Goal: Task Accomplishment & Management: Manage account settings

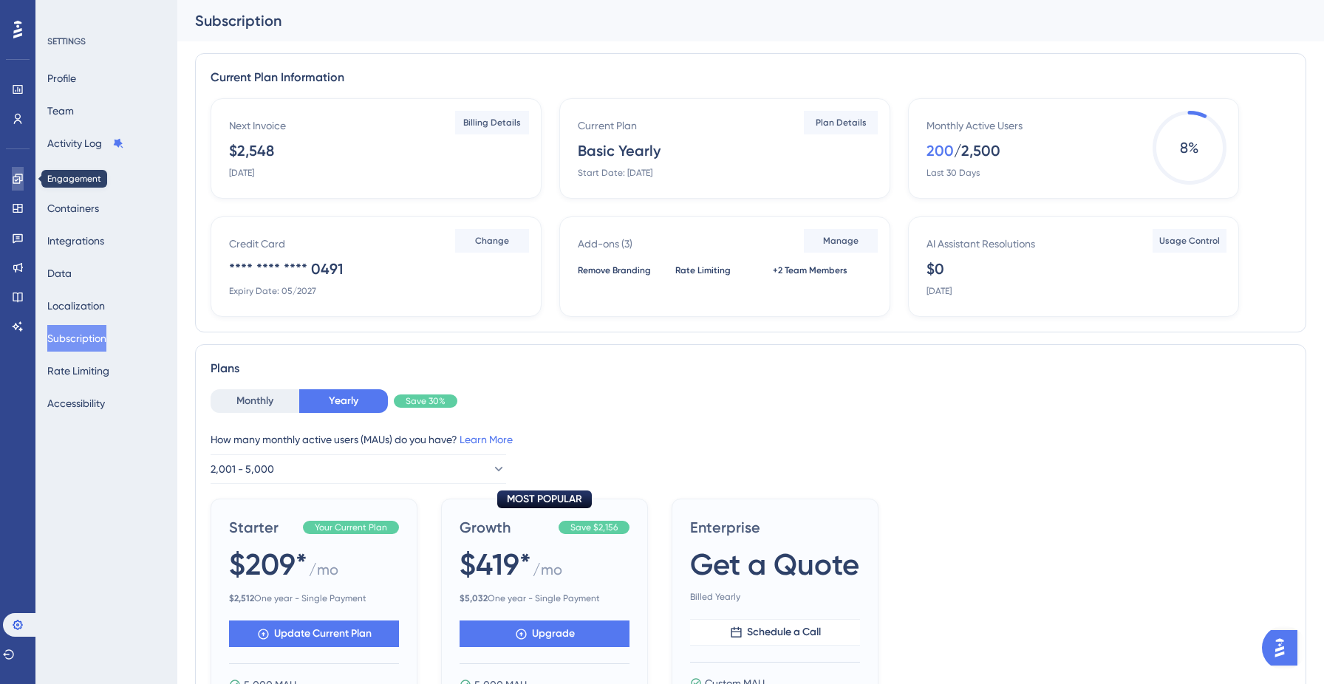
click at [15, 188] on link at bounding box center [18, 179] width 12 height 24
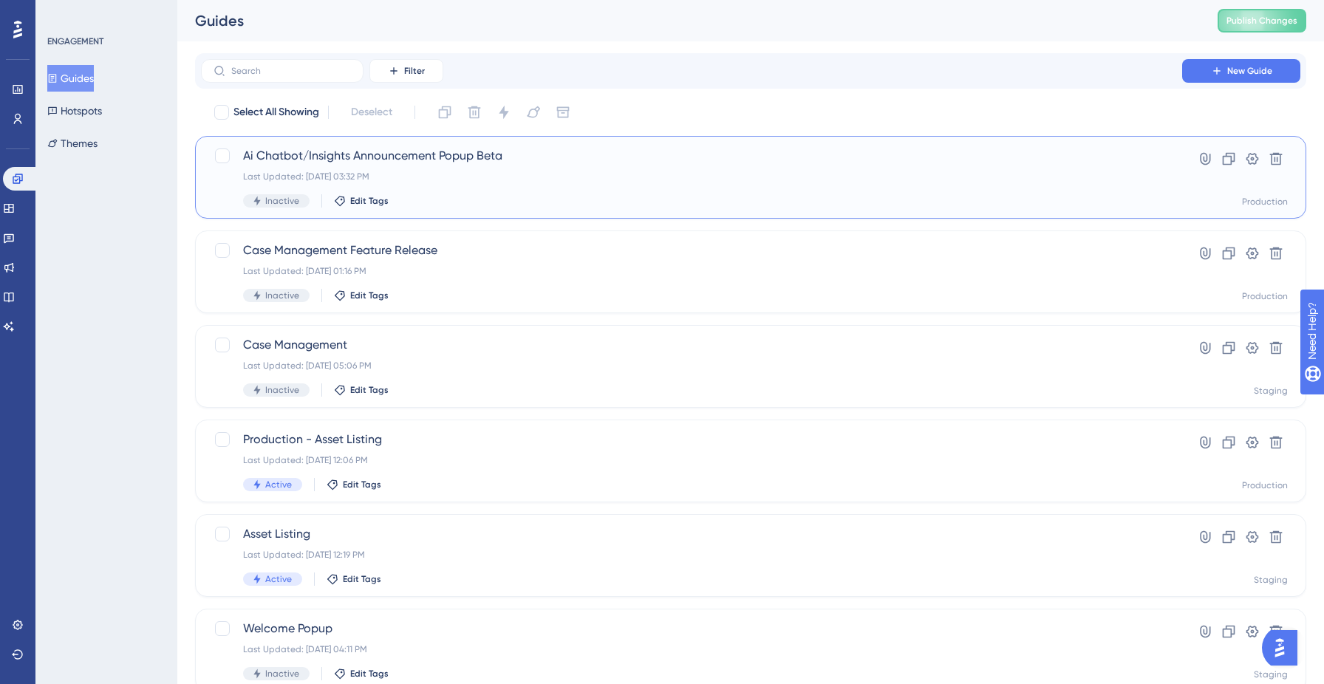
click at [419, 180] on div "Last Updated: Sep 04 2025, 03:32 PM" at bounding box center [691, 177] width 897 height 12
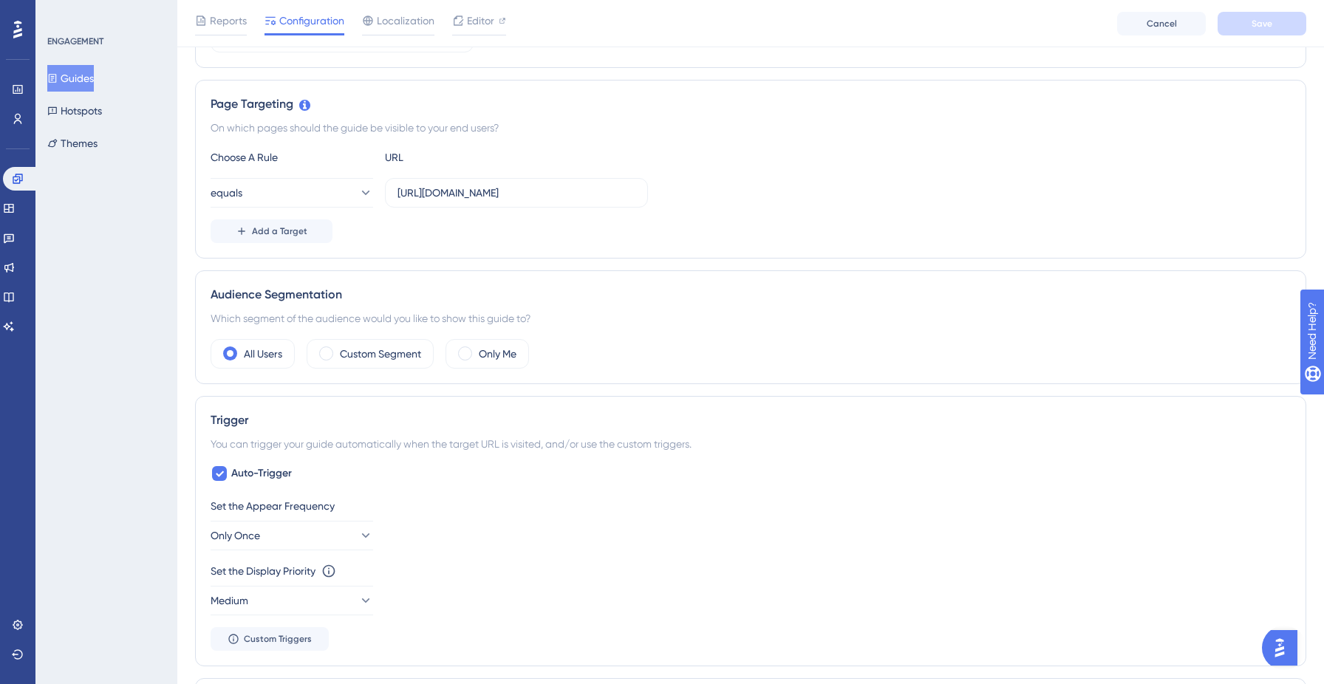
scroll to position [305, 0]
click at [375, 357] on label "Custom Segment" at bounding box center [380, 352] width 81 height 18
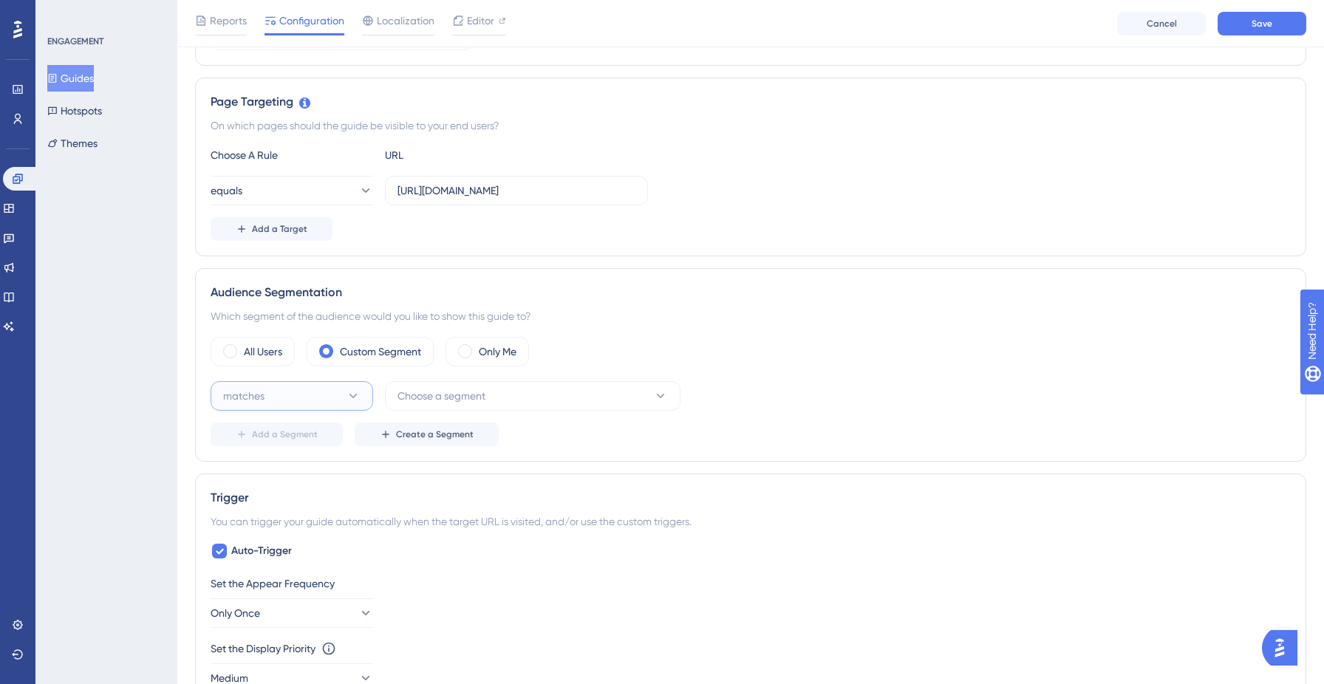
click at [324, 405] on button "matches" at bounding box center [292, 396] width 163 height 30
click at [307, 438] on div "matches matches" at bounding box center [292, 441] width 120 height 30
click at [435, 399] on span "Choose a segment" at bounding box center [441, 396] width 88 height 18
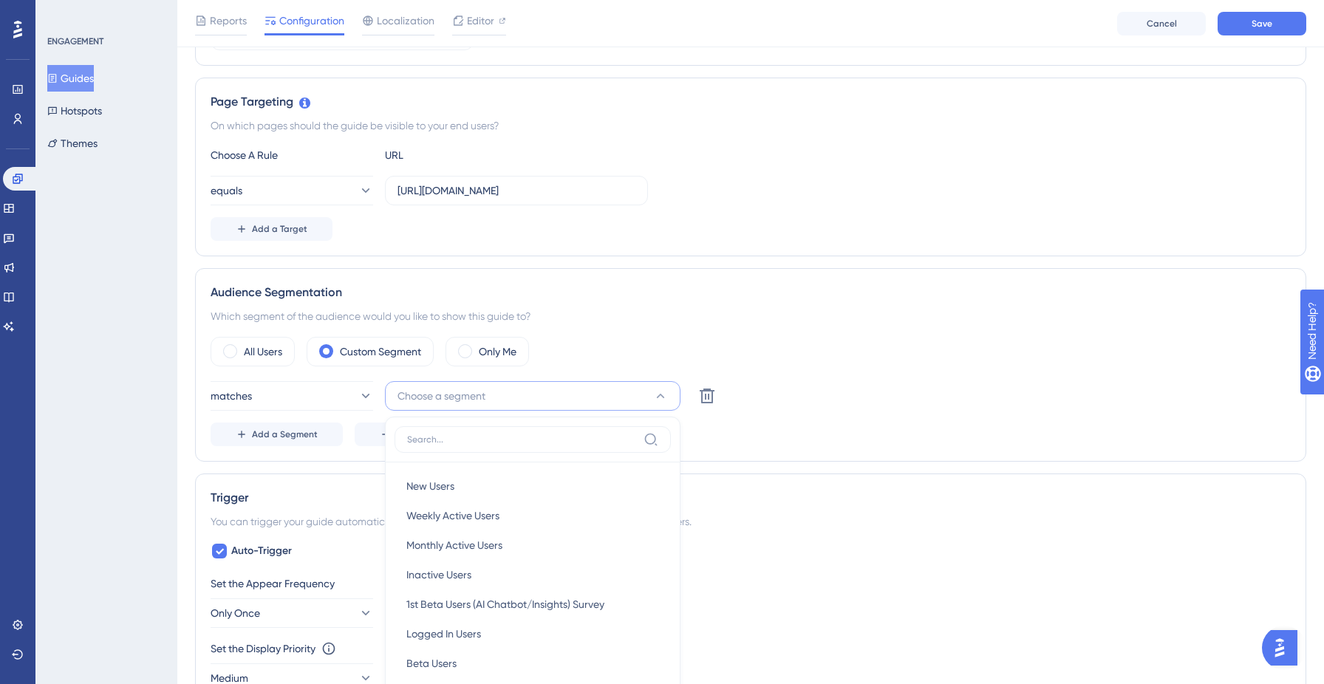
scroll to position [526, 0]
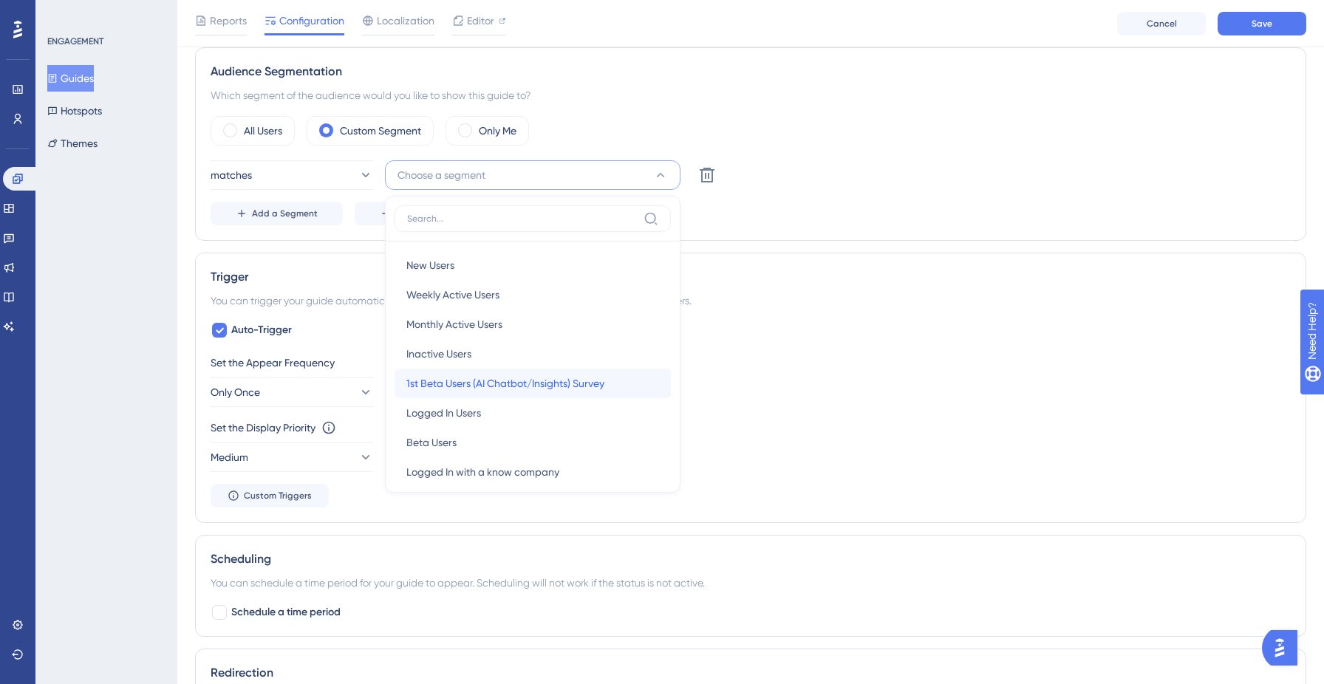
click at [473, 377] on span "1st Beta Users (AI Chatbot/Insights) Survey" at bounding box center [505, 384] width 198 height 18
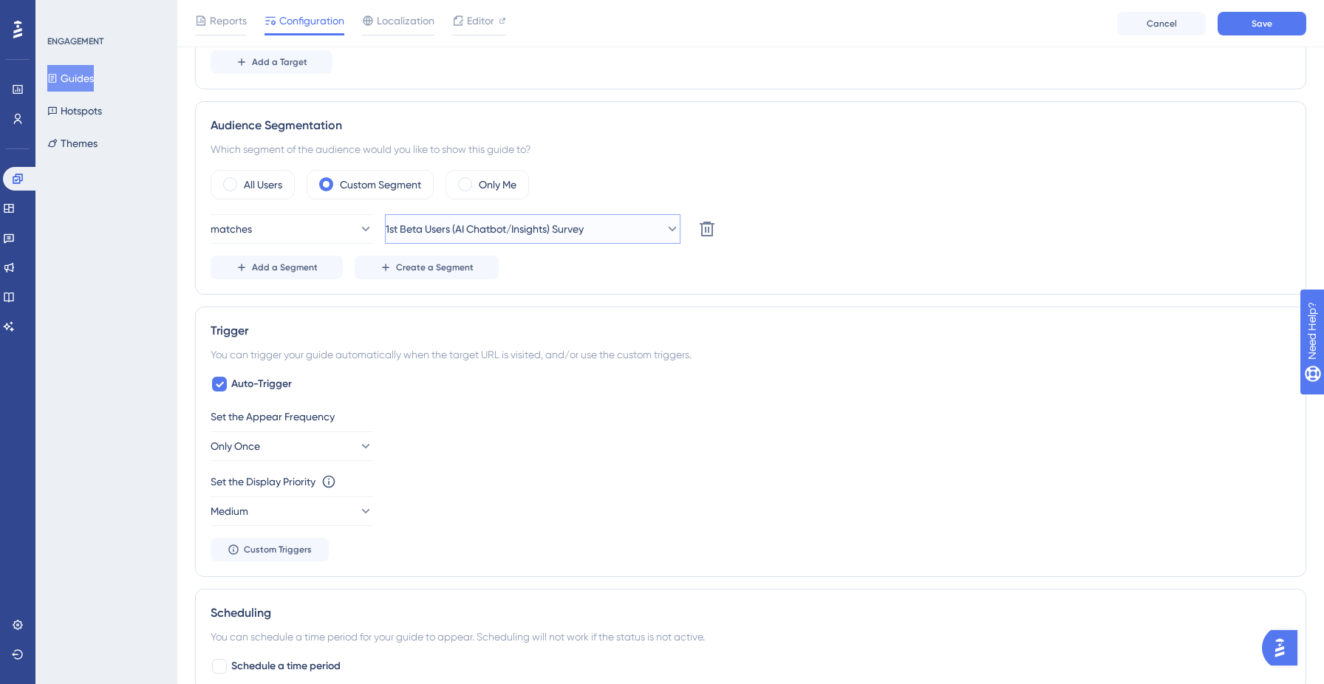
click at [579, 224] on span "1st Beta Users (AI Chatbot/Insights) Survey" at bounding box center [485, 229] width 198 height 18
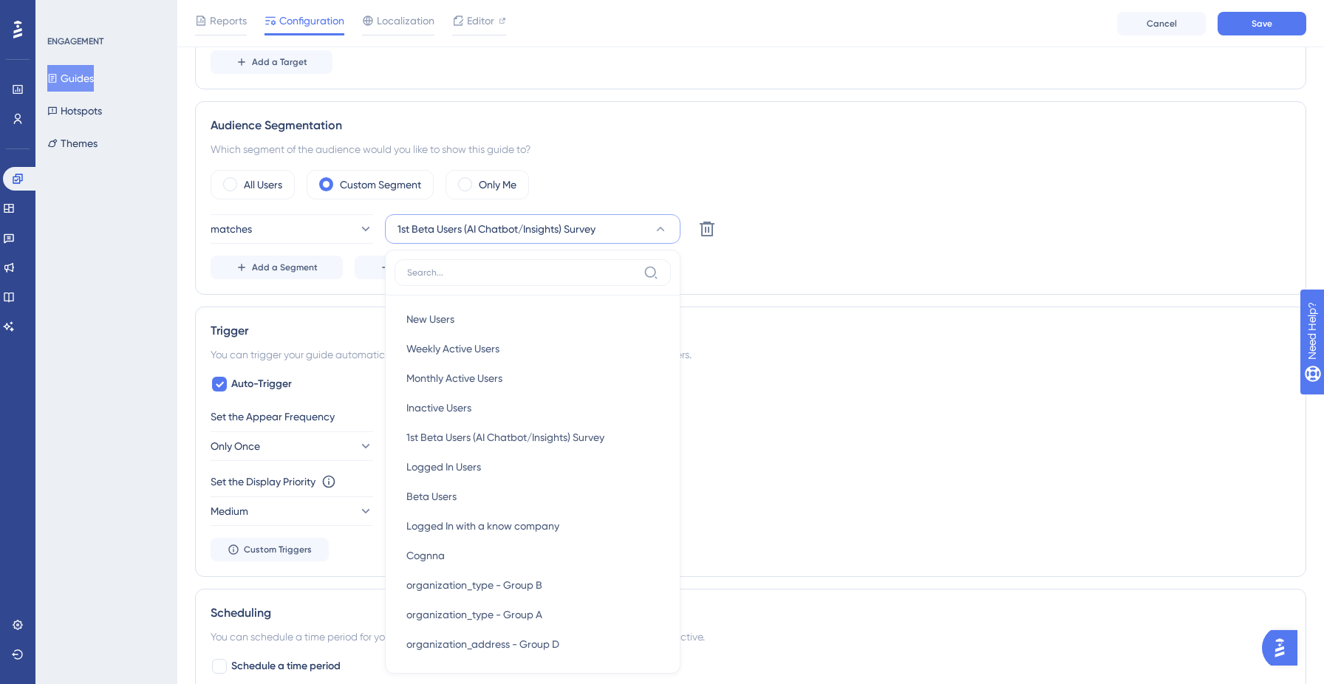
scroll to position [588, 0]
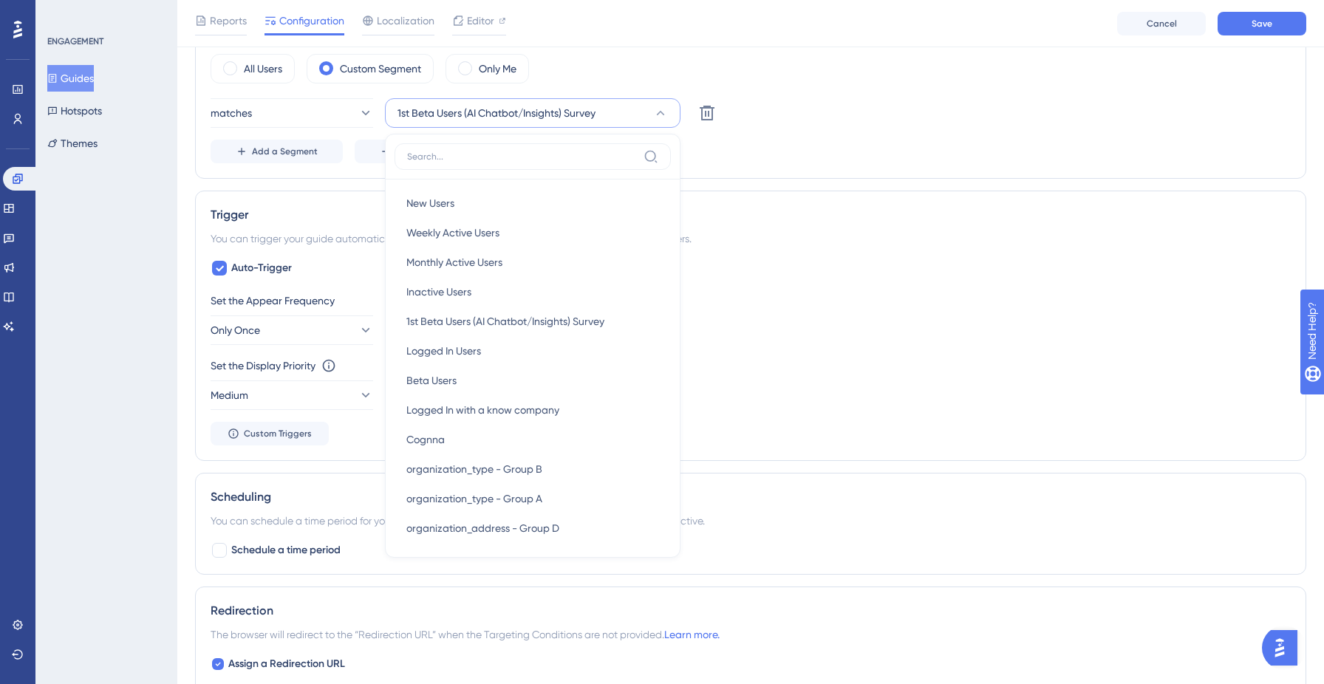
click at [787, 350] on div "Set the Appear Frequency Only Once Set the Display Priority This option will se…" at bounding box center [751, 369] width 1080 height 154
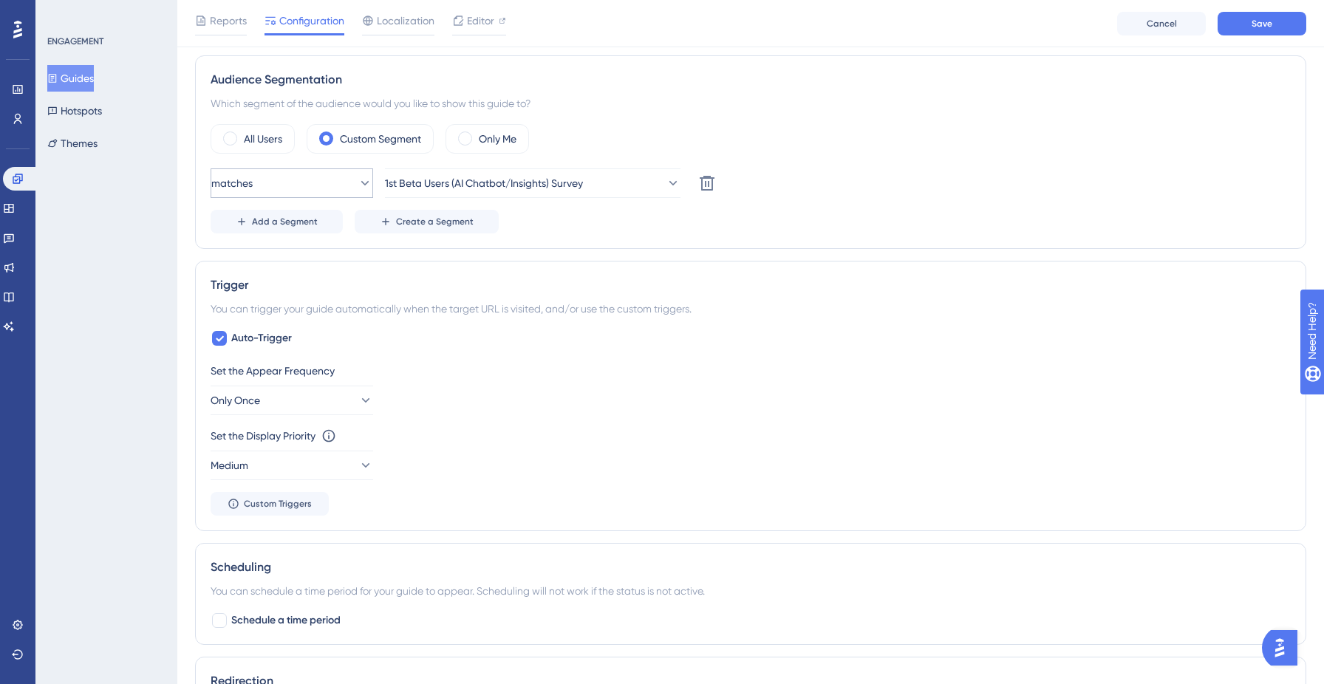
scroll to position [0, 0]
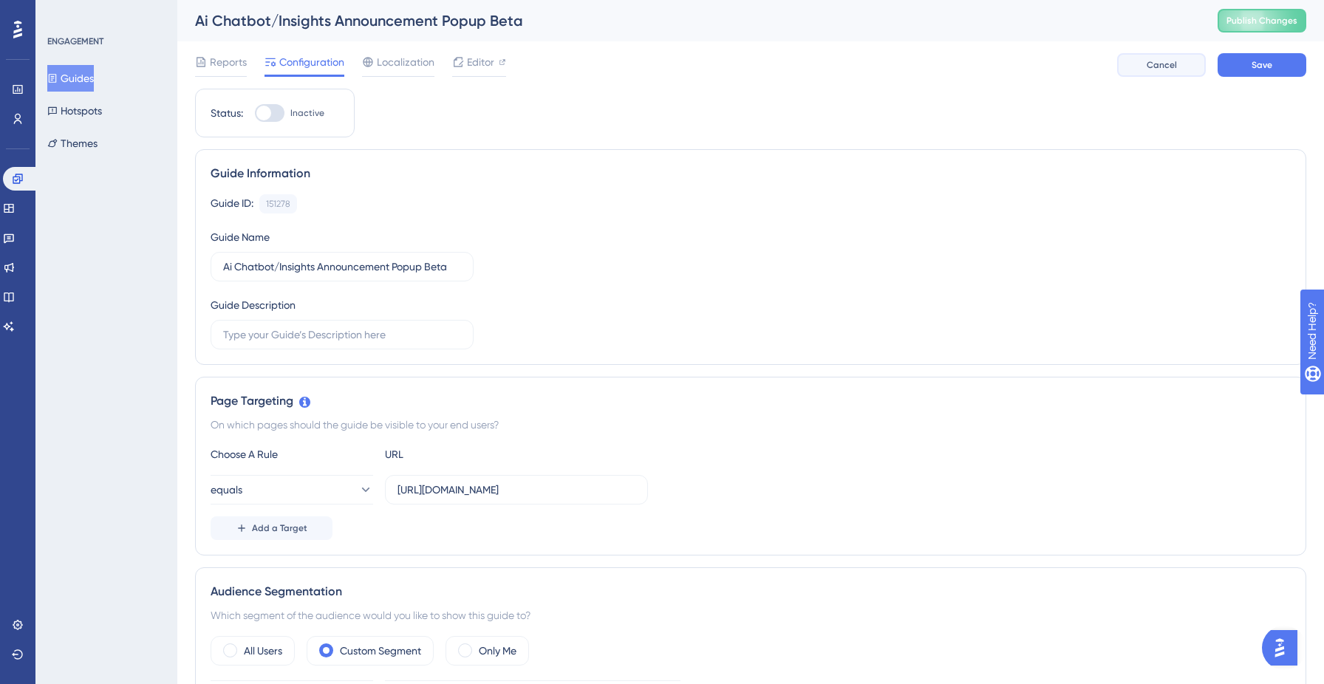
click at [1145, 68] on button "Cancel" at bounding box center [1161, 65] width 89 height 24
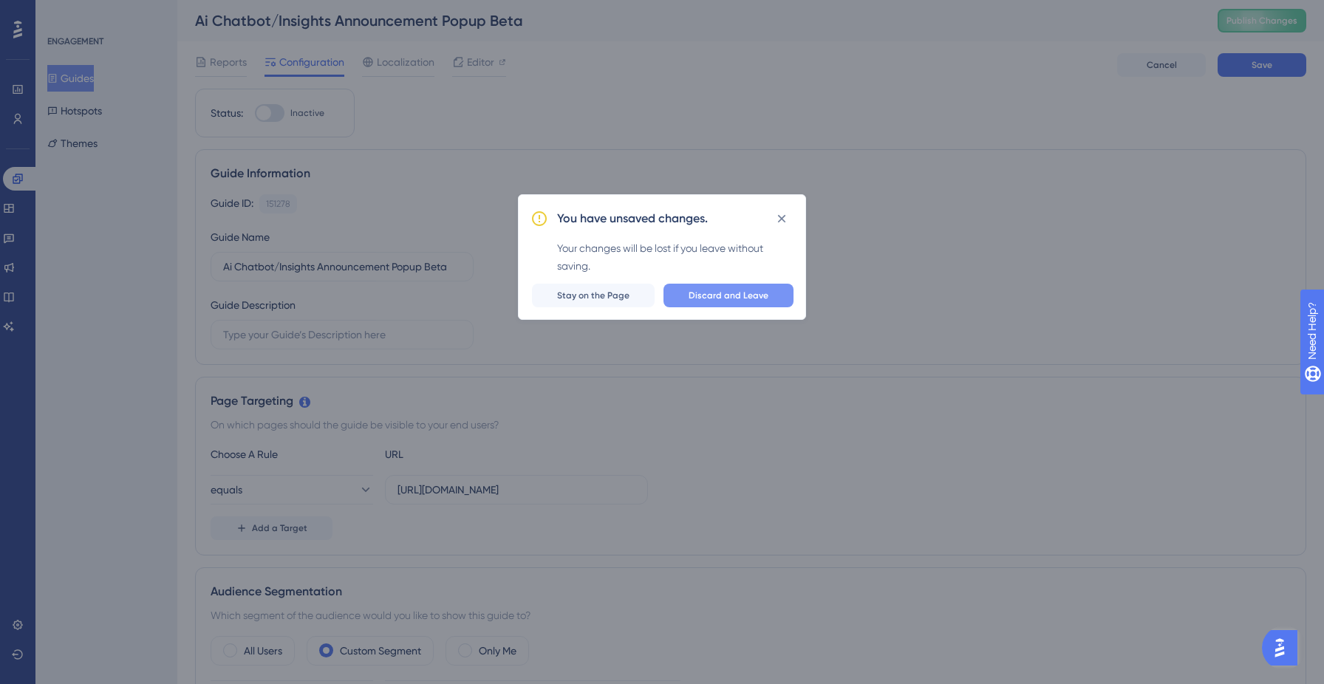
click at [728, 301] on span "Discard and Leave" at bounding box center [728, 296] width 80 height 12
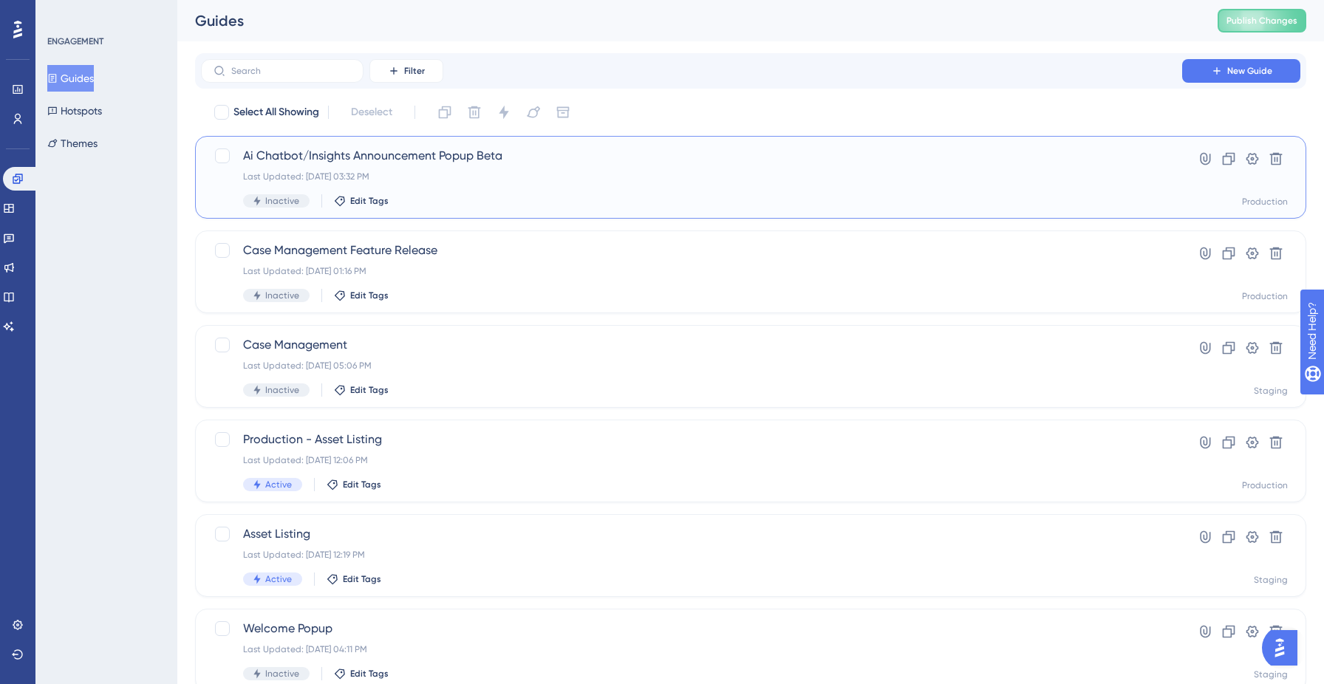
click at [411, 172] on div "Last Updated: Sep 04 2025, 03:32 PM" at bounding box center [691, 177] width 897 height 12
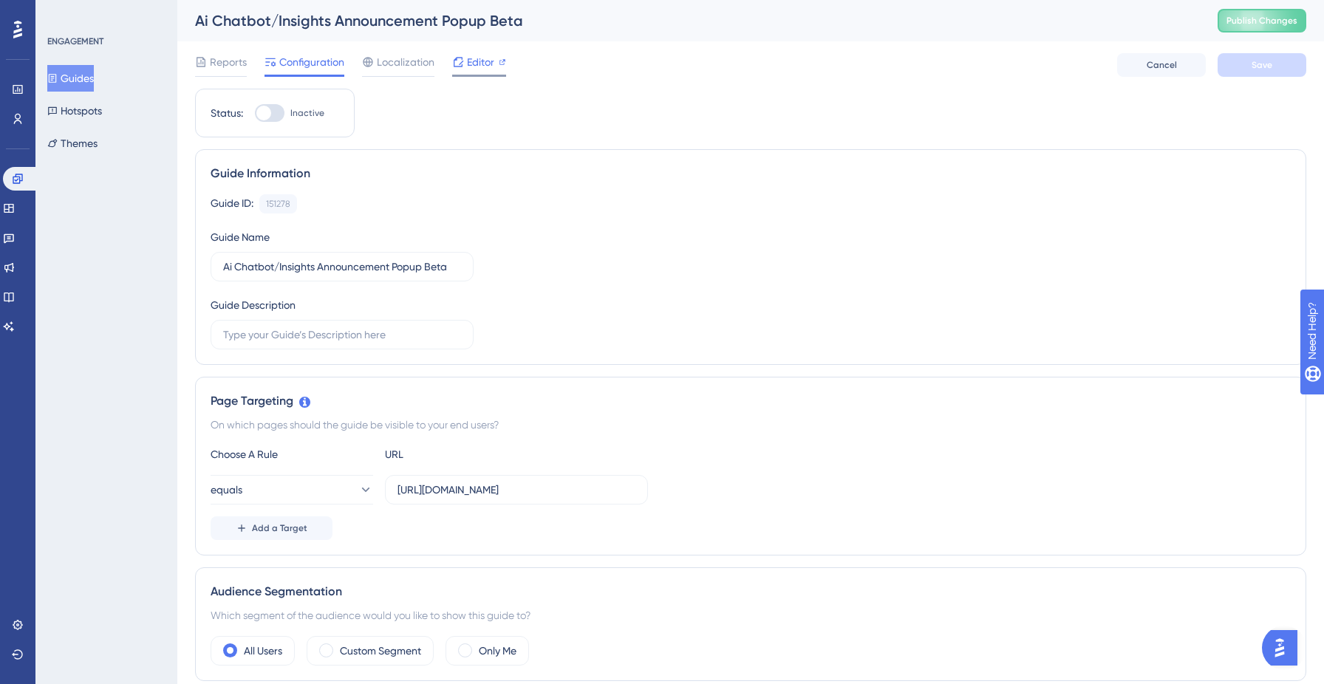
click at [481, 58] on span "Editor" at bounding box center [480, 62] width 27 height 18
click at [75, 80] on button "Guides" at bounding box center [70, 78] width 47 height 27
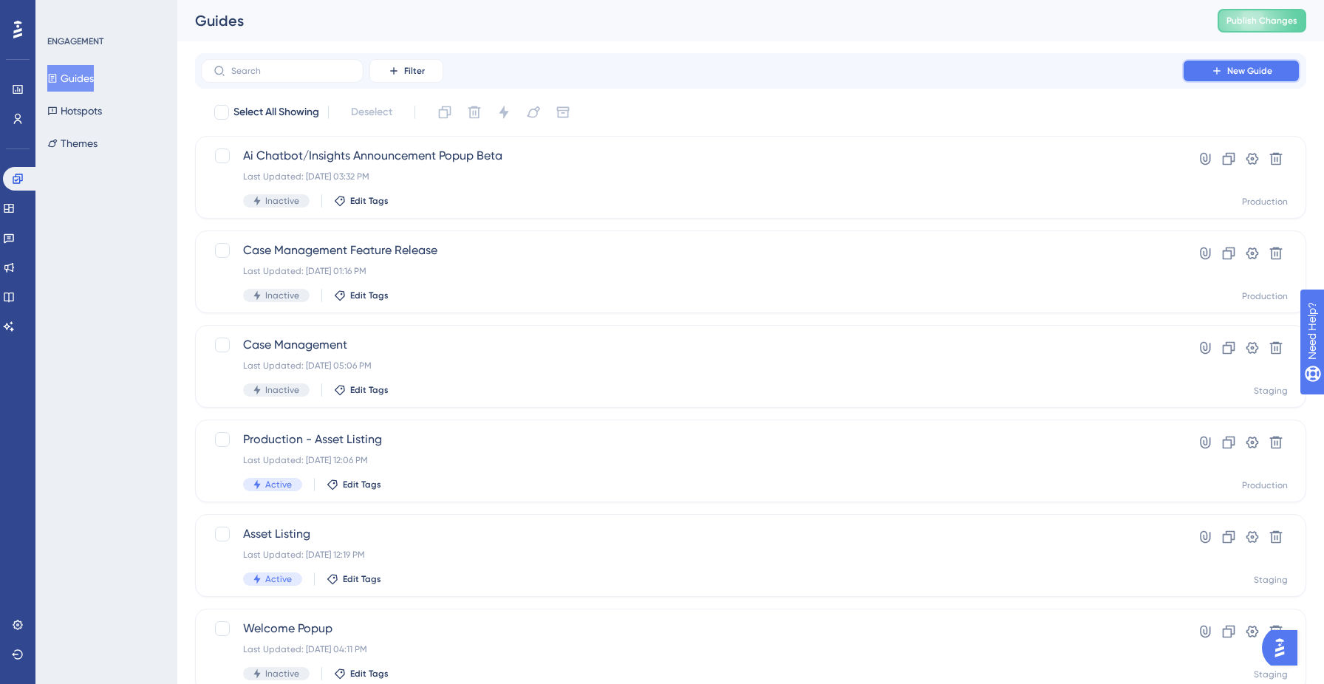
click at [1239, 68] on span "New Guide" at bounding box center [1249, 71] width 45 height 12
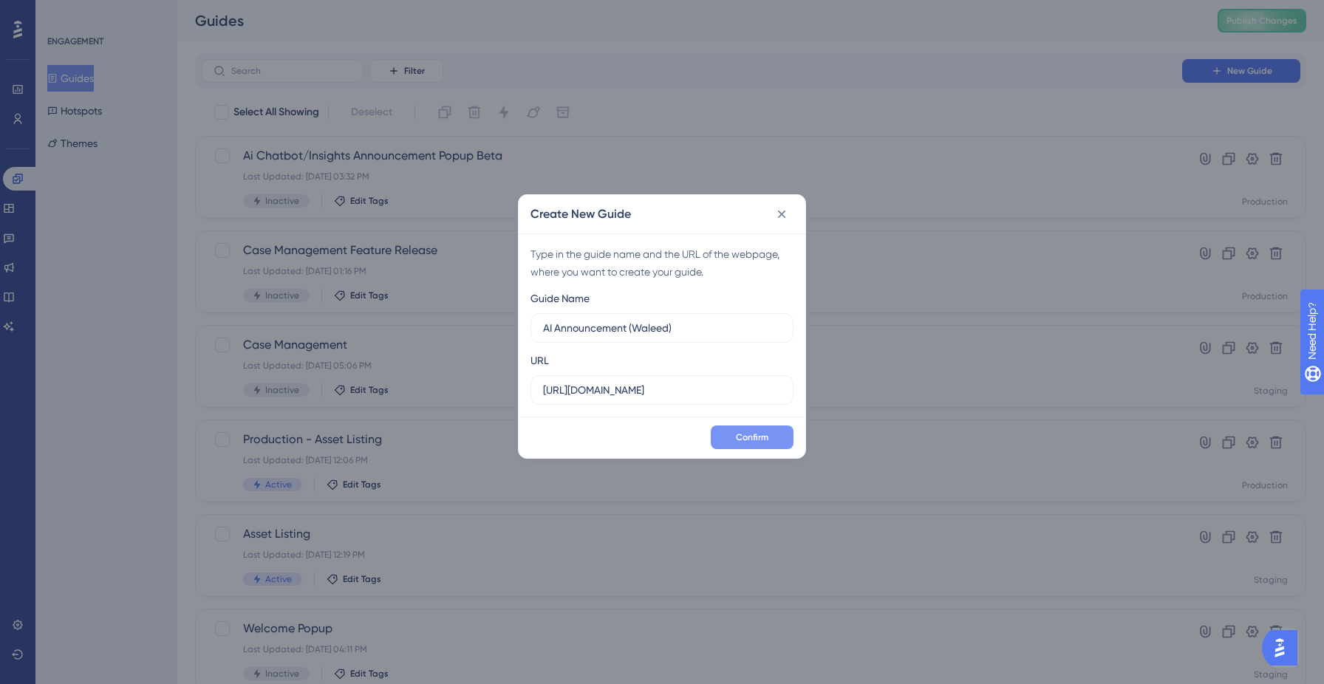
type input "AI Announcement (Waleed)"
click at [745, 434] on span "Confirm" at bounding box center [752, 437] width 33 height 12
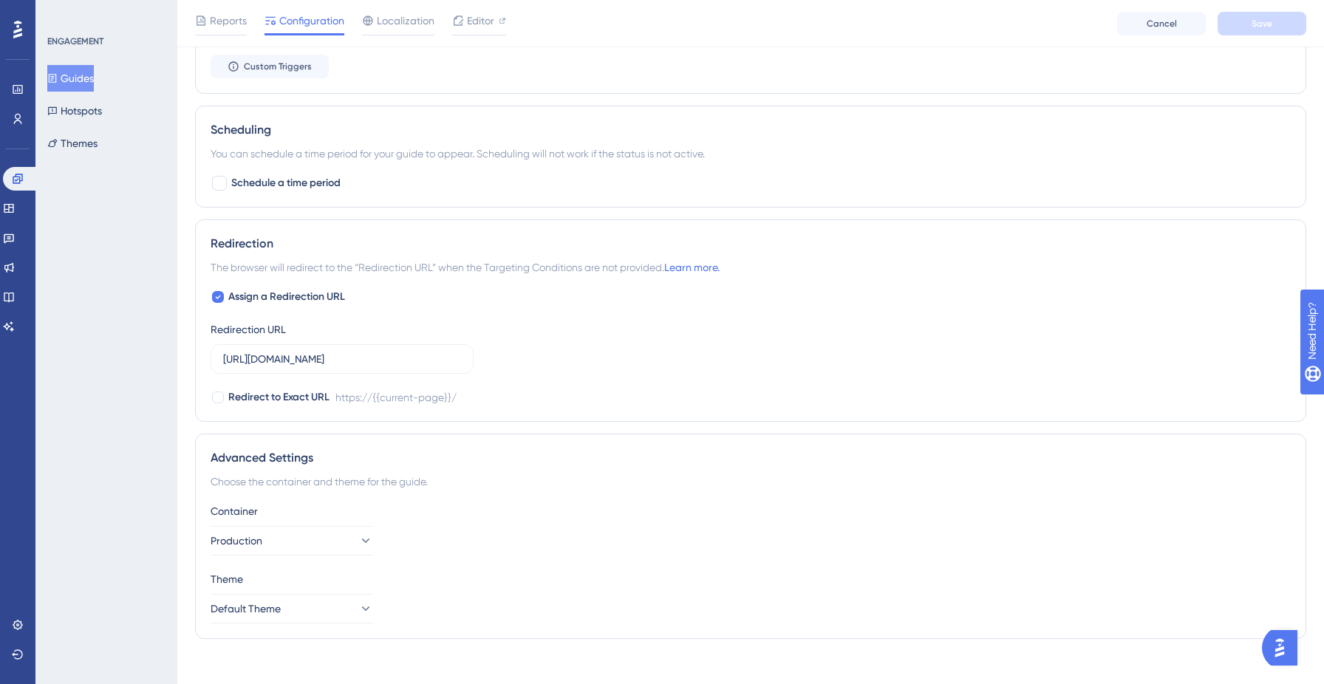
scroll to position [889, 0]
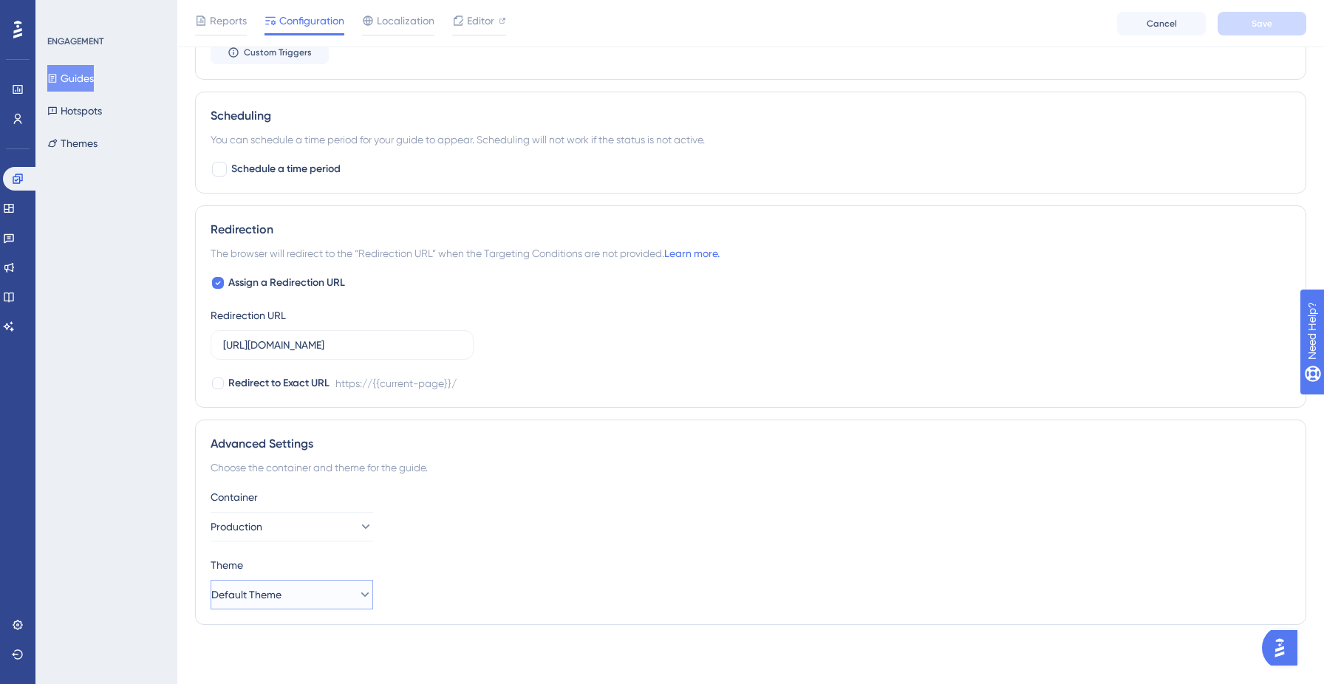
click at [332, 591] on button "Default Theme" at bounding box center [292, 595] width 163 height 30
click at [454, 533] on div "Container Production" at bounding box center [751, 514] width 1080 height 53
click at [87, 143] on button "Themes" at bounding box center [72, 143] width 50 height 27
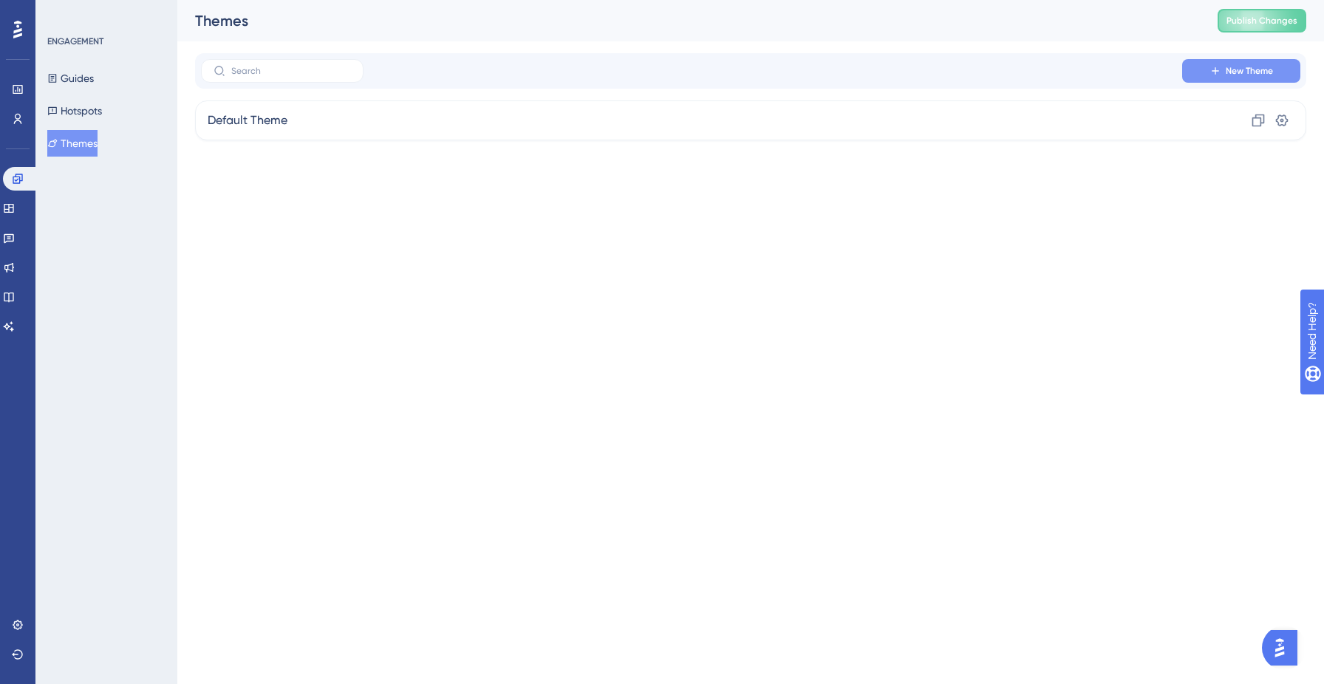
click at [1234, 78] on button "New Theme" at bounding box center [1241, 71] width 118 height 24
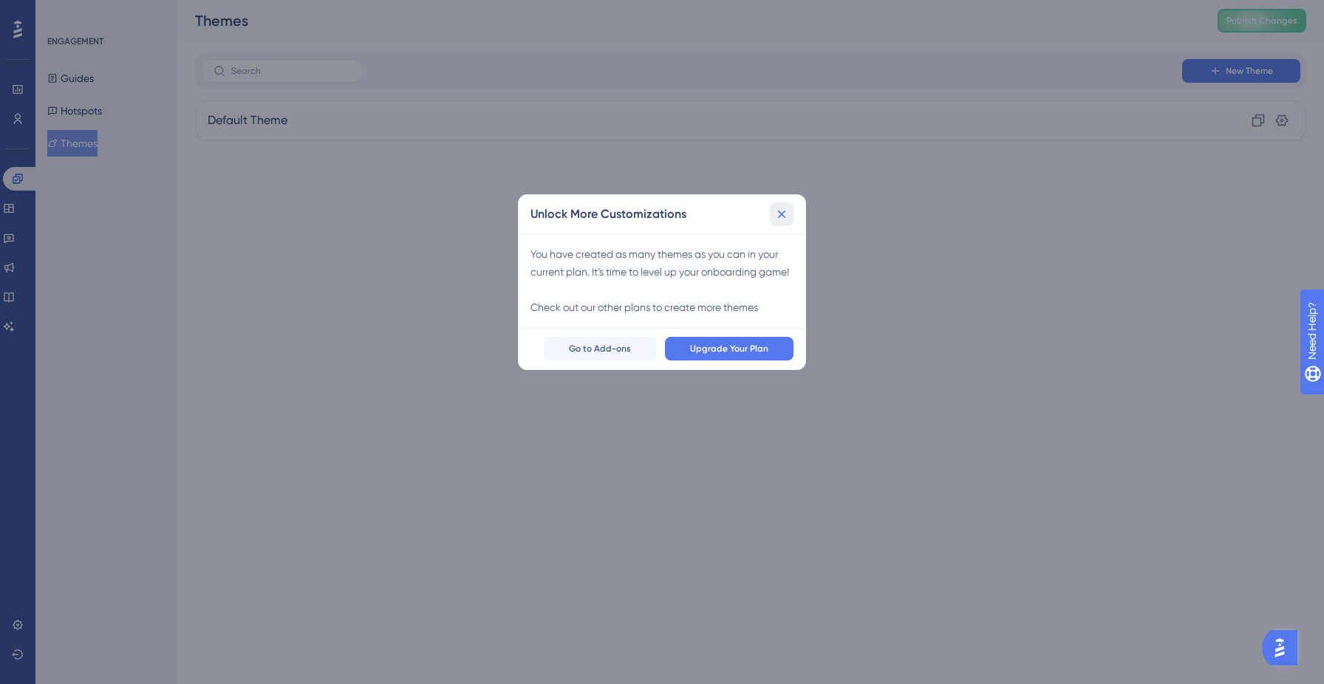
click at [779, 214] on icon at bounding box center [781, 214] width 15 height 15
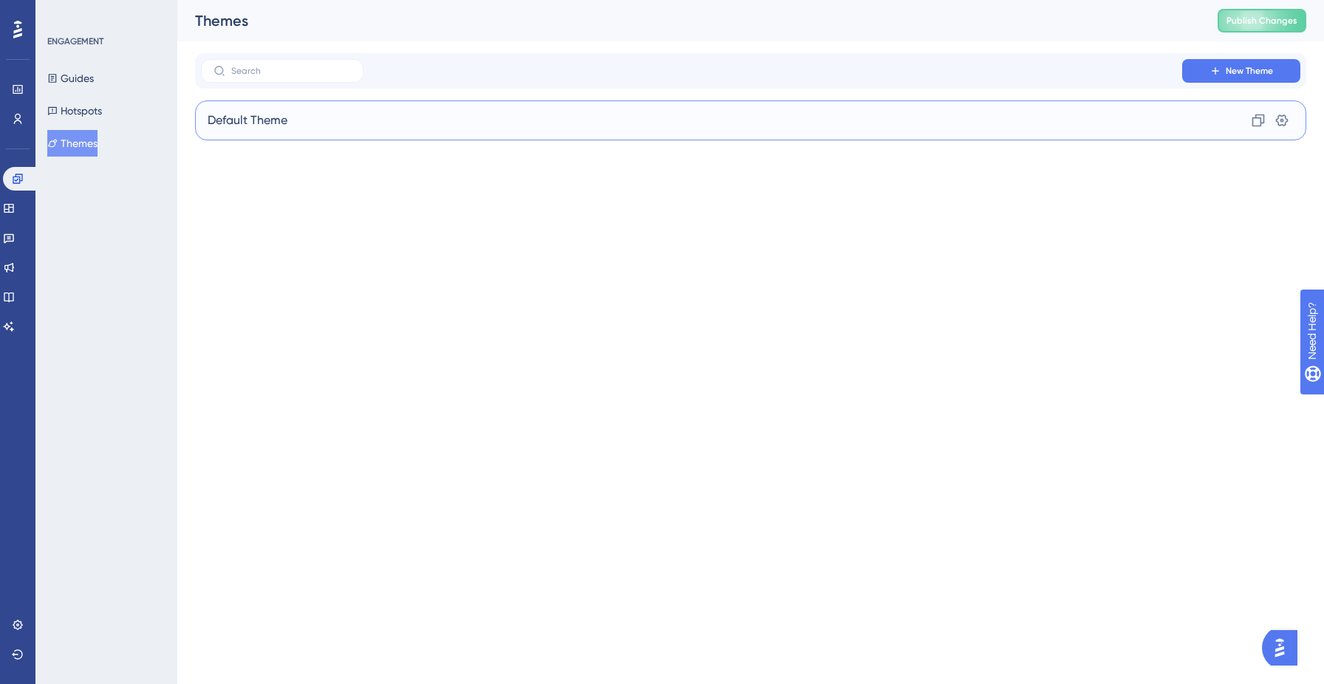
click at [1152, 124] on div "Default Theme Clone Settings" at bounding box center [750, 120] width 1111 height 40
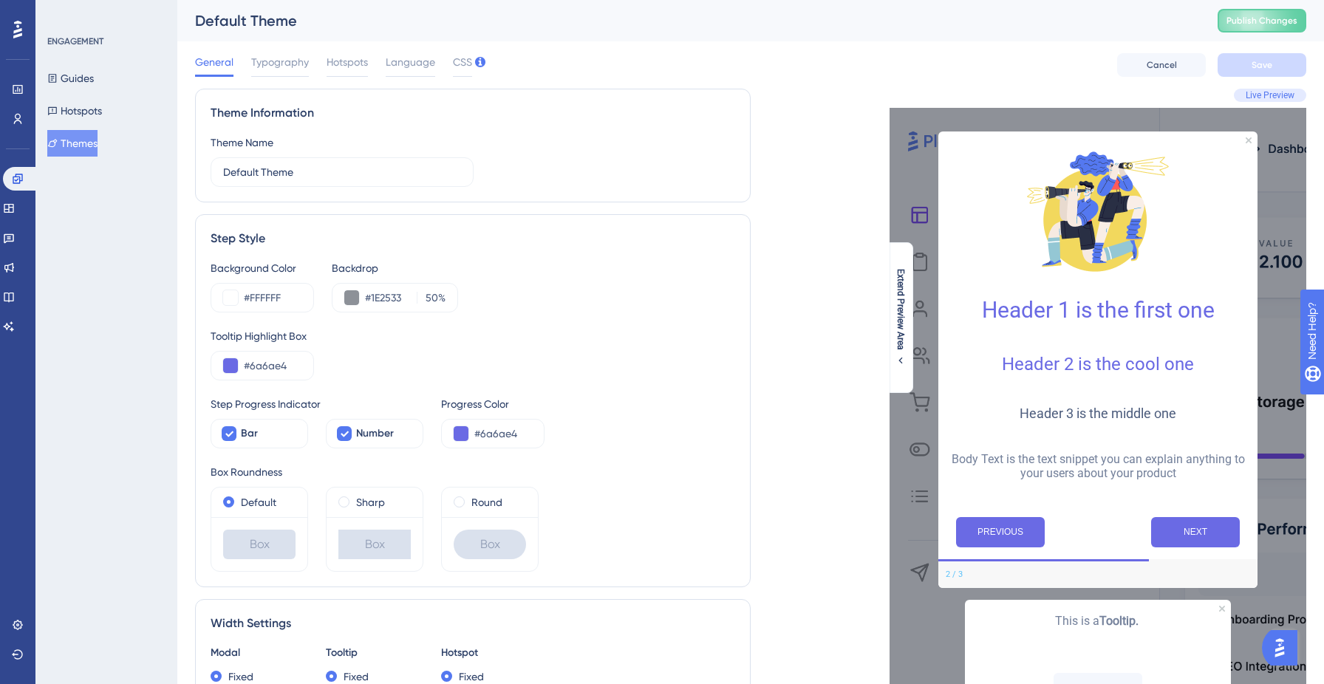
click at [98, 140] on button "Themes" at bounding box center [72, 143] width 50 height 27
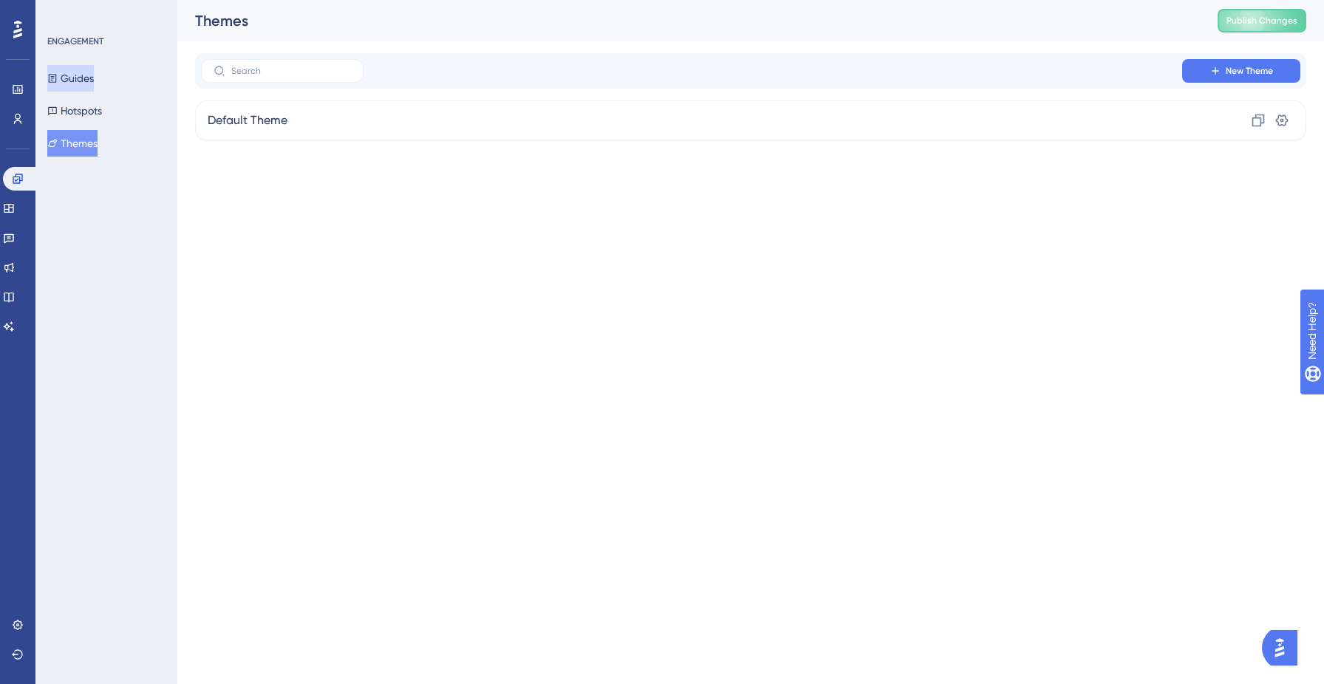
click at [72, 80] on button "Guides" at bounding box center [70, 78] width 47 height 27
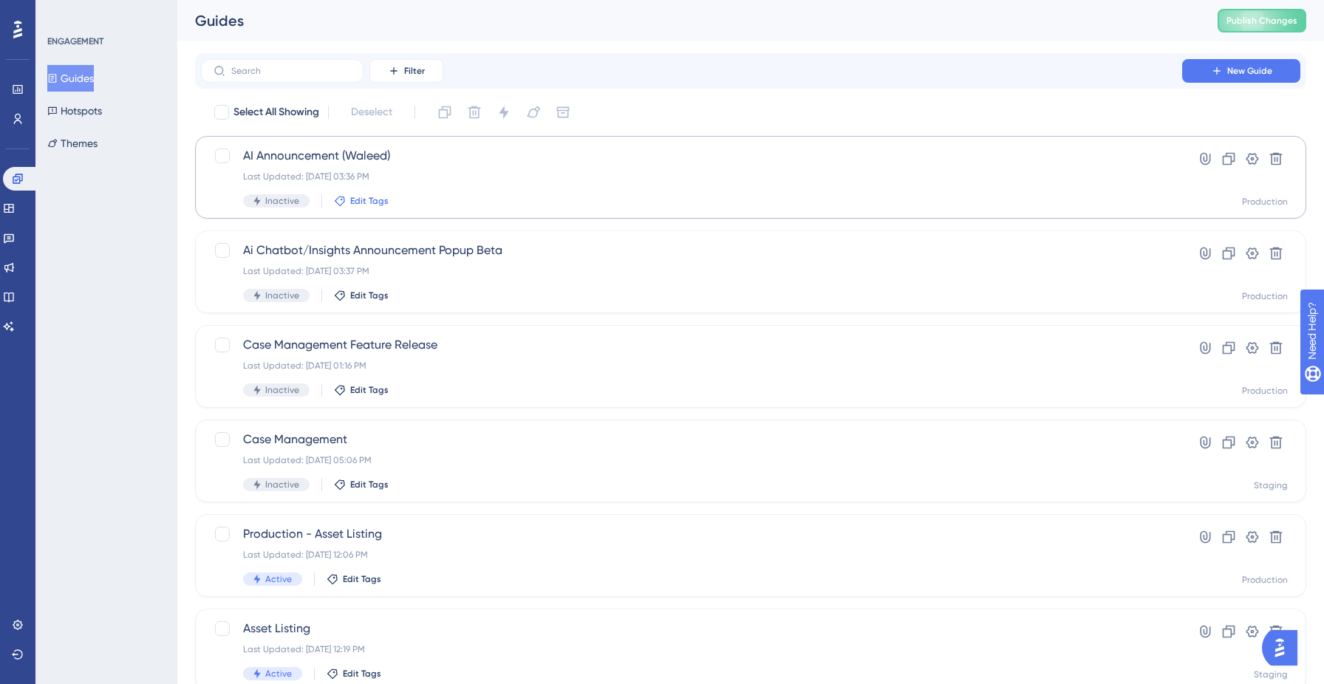
click at [362, 203] on span "Edit Tags" at bounding box center [369, 201] width 38 height 12
click at [349, 154] on span "AI Announcement (Waleed)" at bounding box center [691, 156] width 897 height 18
click at [443, 277] on div "Ai Chatbot/Insights Announcement Popup Beta Last Updated: Sep 04 2025, 03:37 PM…" at bounding box center [691, 272] width 897 height 61
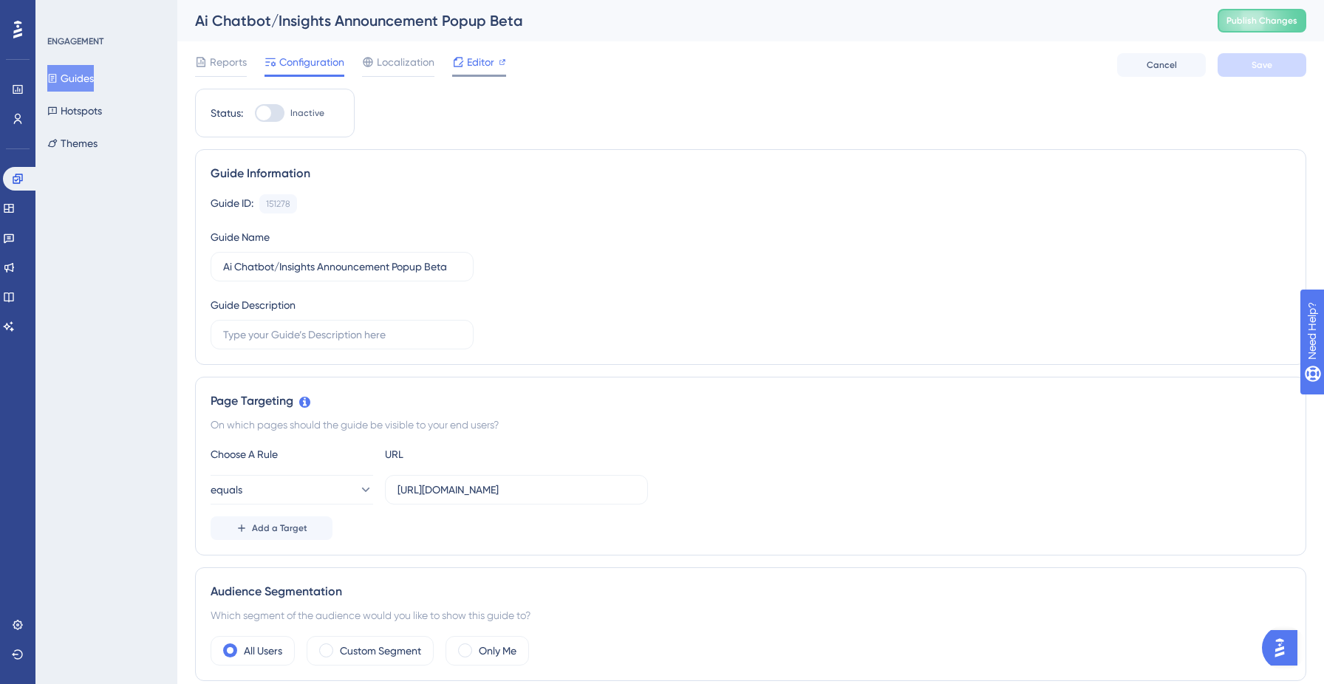
click at [475, 64] on span "Editor" at bounding box center [480, 62] width 27 height 18
click at [82, 146] on button "Themes" at bounding box center [72, 143] width 50 height 27
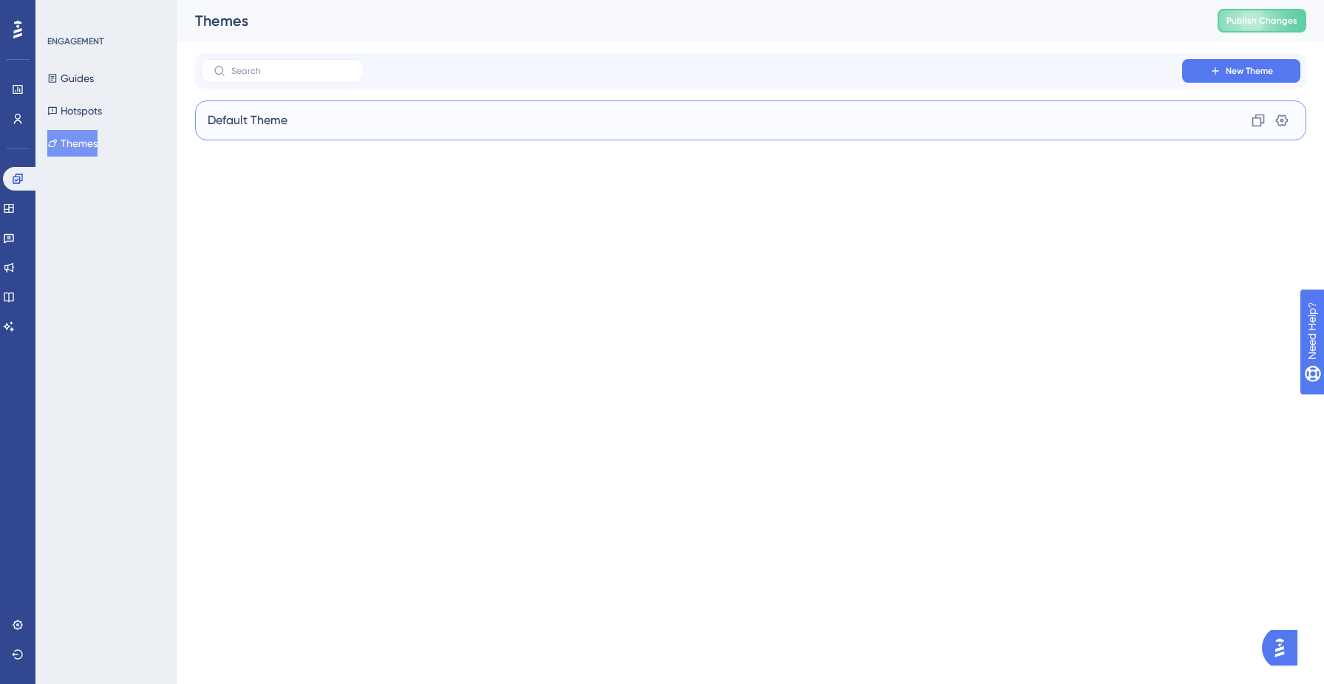
click at [437, 133] on div "Default Theme Clone Settings" at bounding box center [750, 120] width 1111 height 40
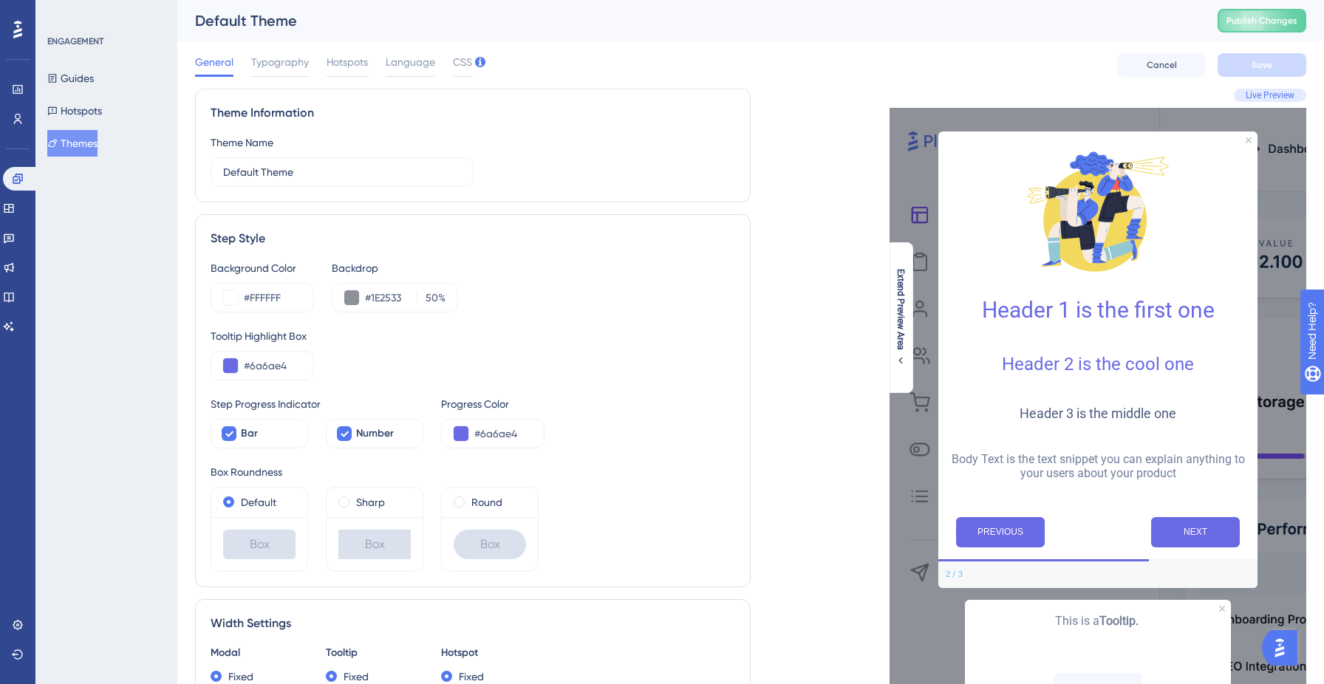
click at [408, 111] on div "Theme Information" at bounding box center [473, 113] width 524 height 18
drag, startPoint x: 250, startPoint y: 295, endPoint x: 323, endPoint y: 295, distance: 73.1
click at [323, 295] on div "Background Color #FFFFFF Backdrop #1E2533 50 %" at bounding box center [473, 285] width 524 height 53
paste input "020F5"
paste input "8"
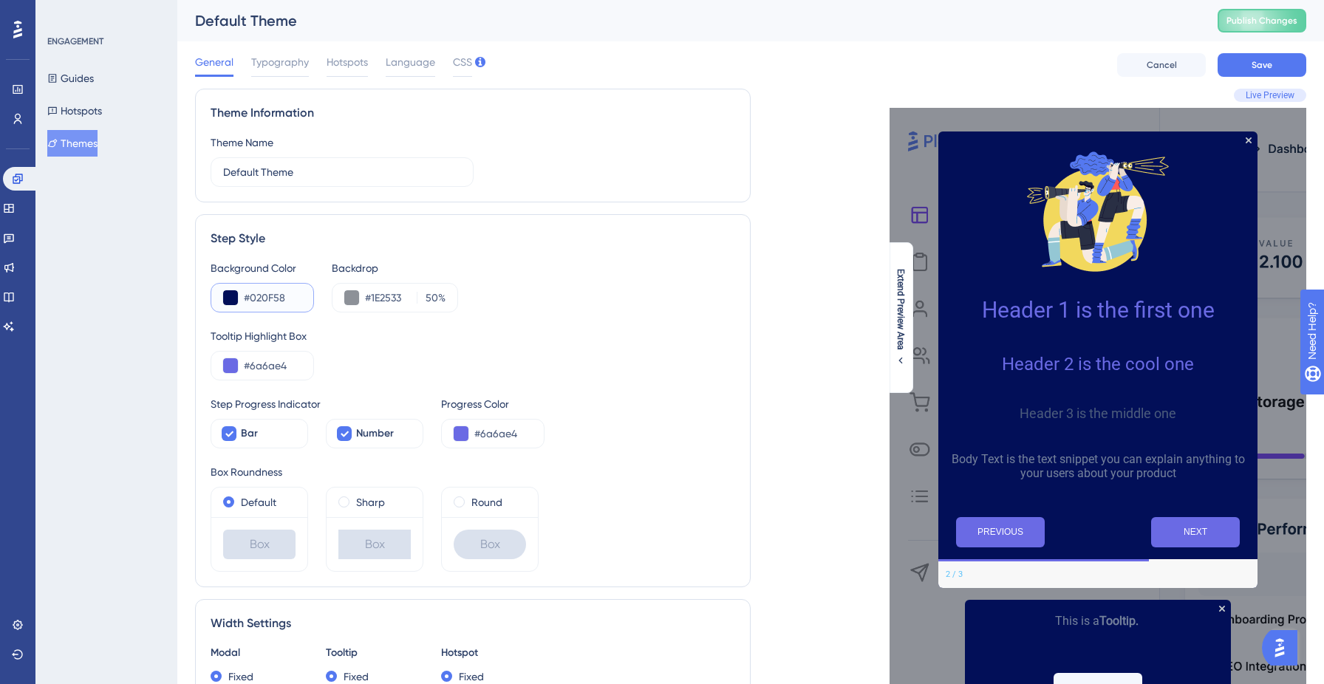
type input "#020F58"
click at [1251, 57] on button "Save" at bounding box center [1261, 65] width 89 height 24
click at [78, 136] on button "Themes" at bounding box center [72, 143] width 50 height 27
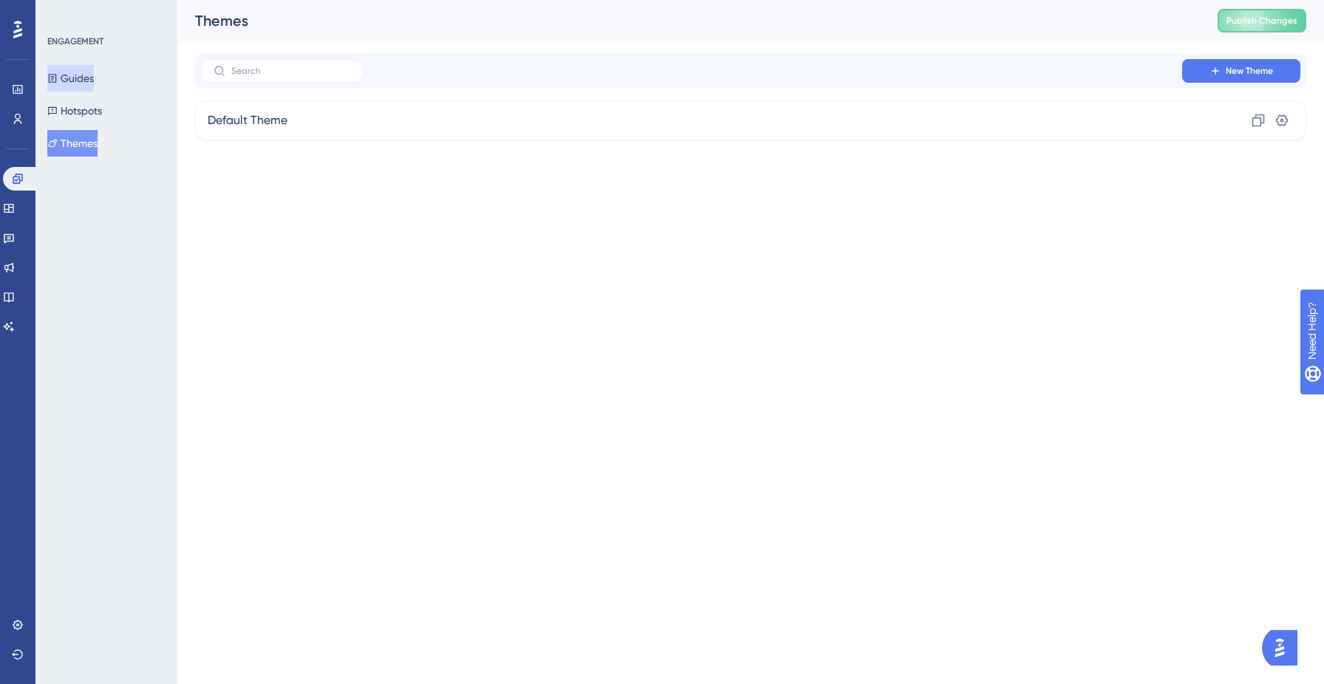
click at [58, 73] on icon at bounding box center [52, 78] width 10 height 10
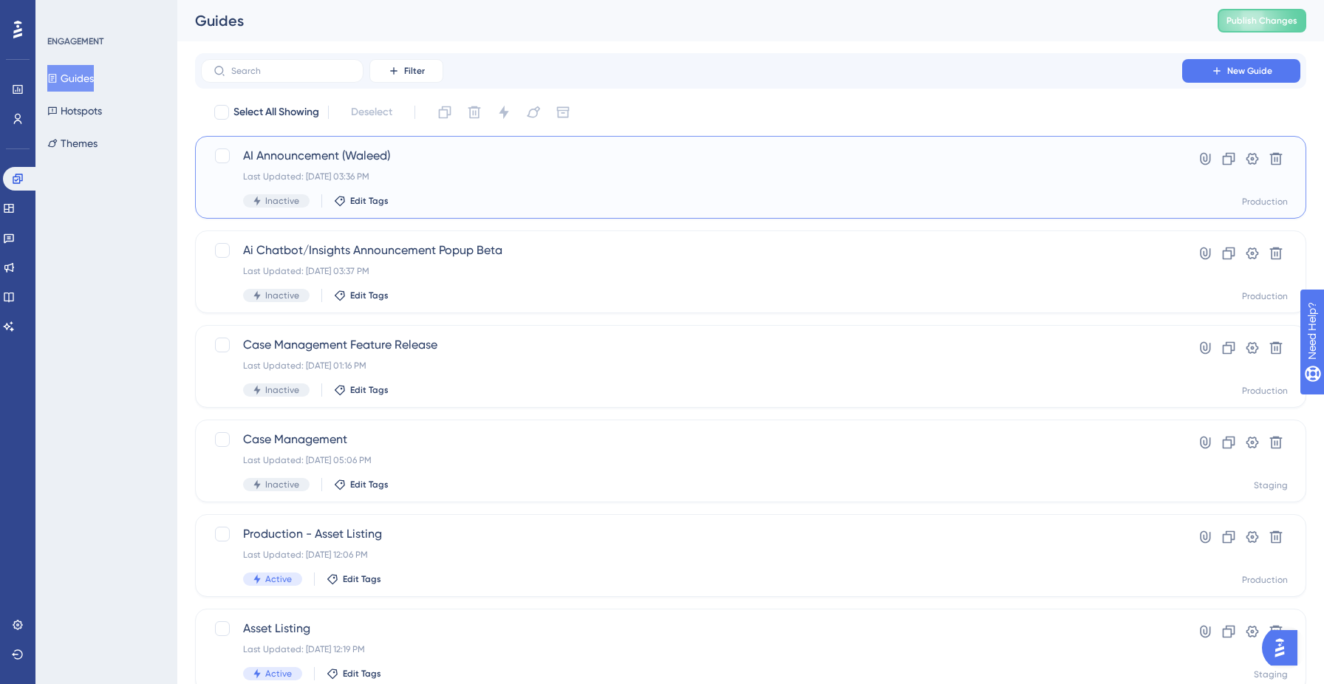
click at [442, 175] on div "Last Updated: Sep 04 2025, 03:36 PM" at bounding box center [691, 177] width 897 height 12
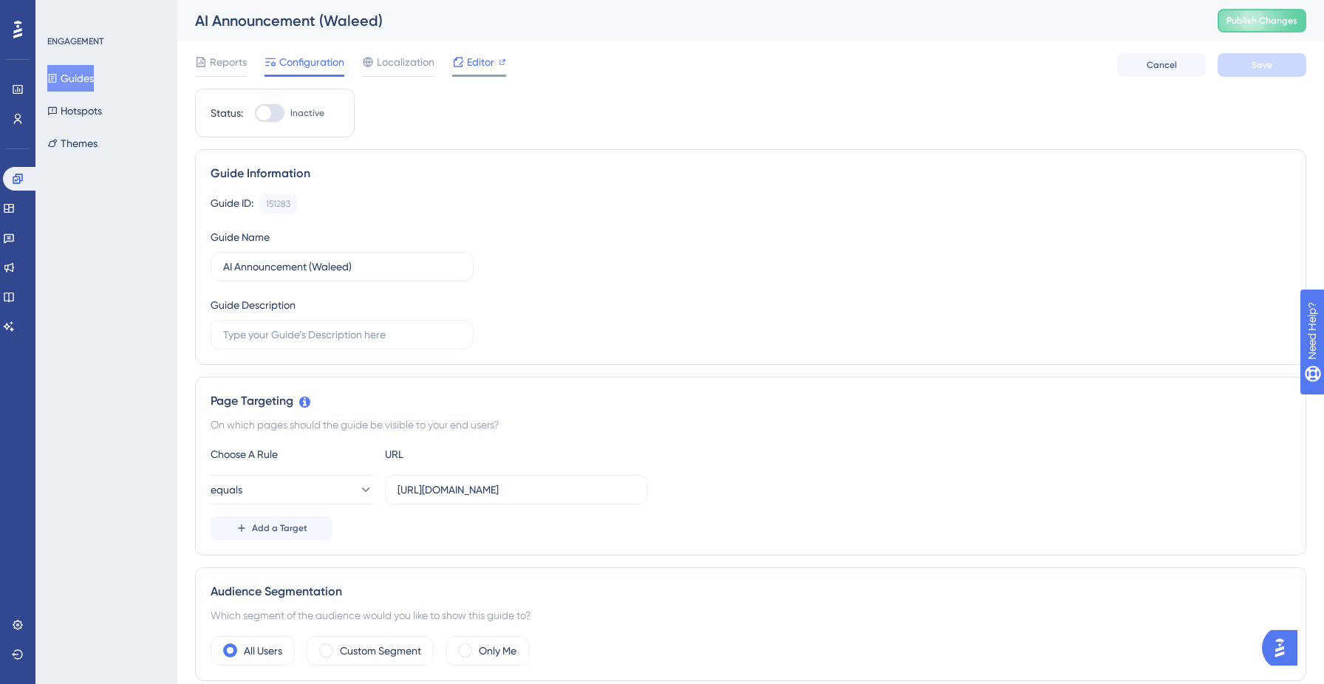
click at [479, 66] on span "Editor" at bounding box center [480, 62] width 27 height 18
